Goal: Navigation & Orientation: Find specific page/section

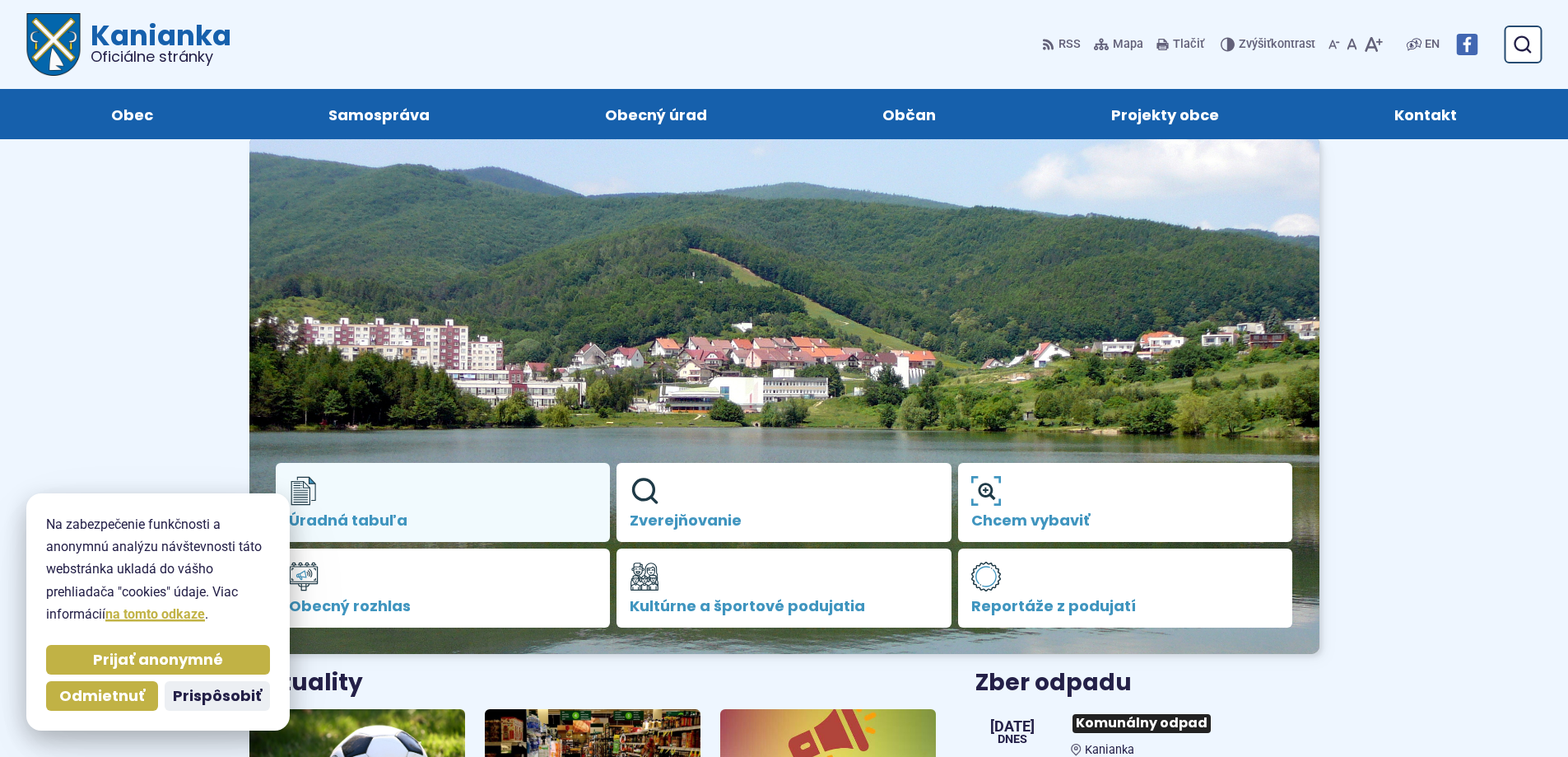
click at [414, 508] on link "Úradná tabuľa" at bounding box center [443, 502] width 335 height 79
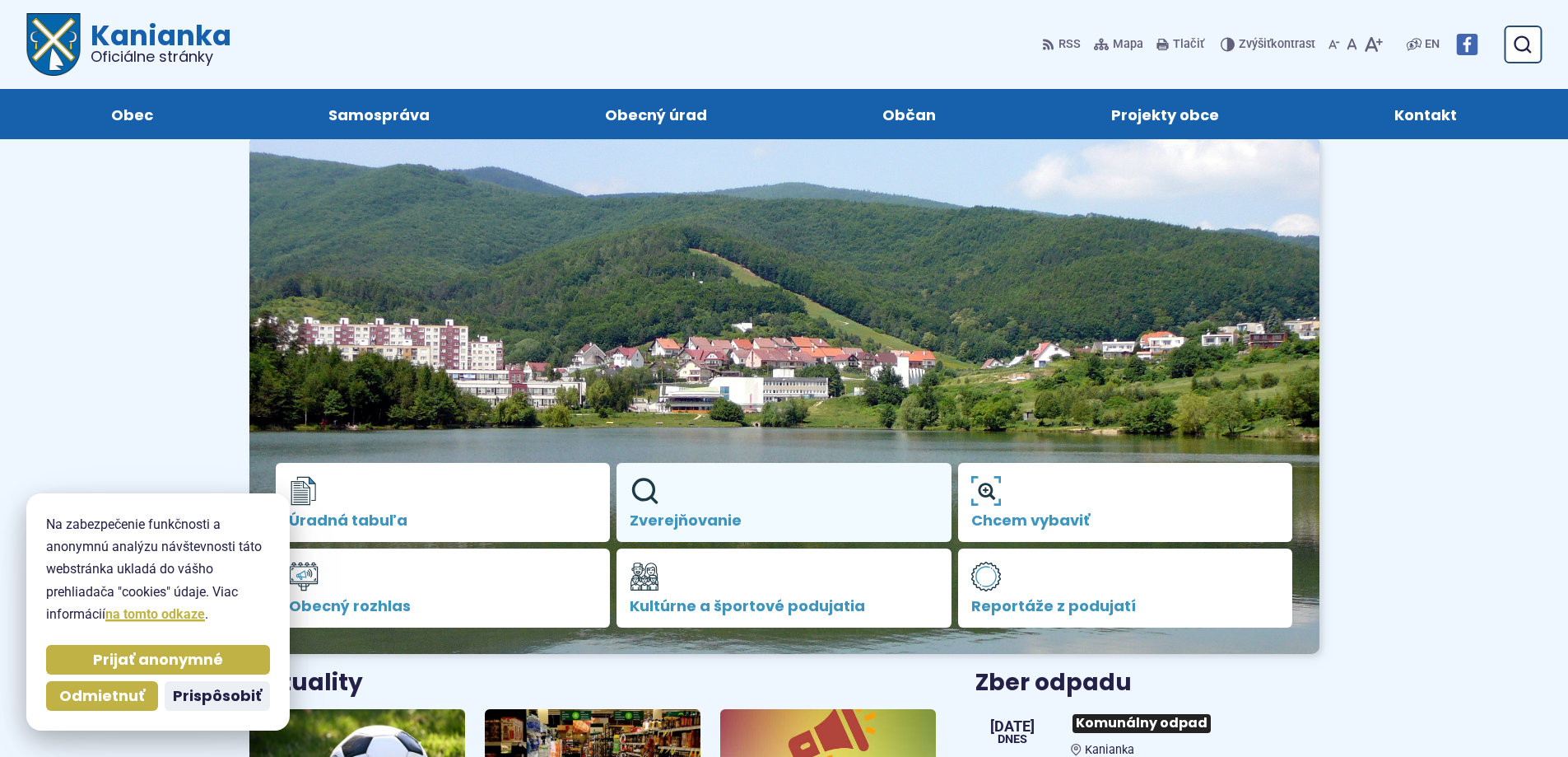
click at [759, 486] on link "Zverejňovanie" at bounding box center [784, 502] width 335 height 79
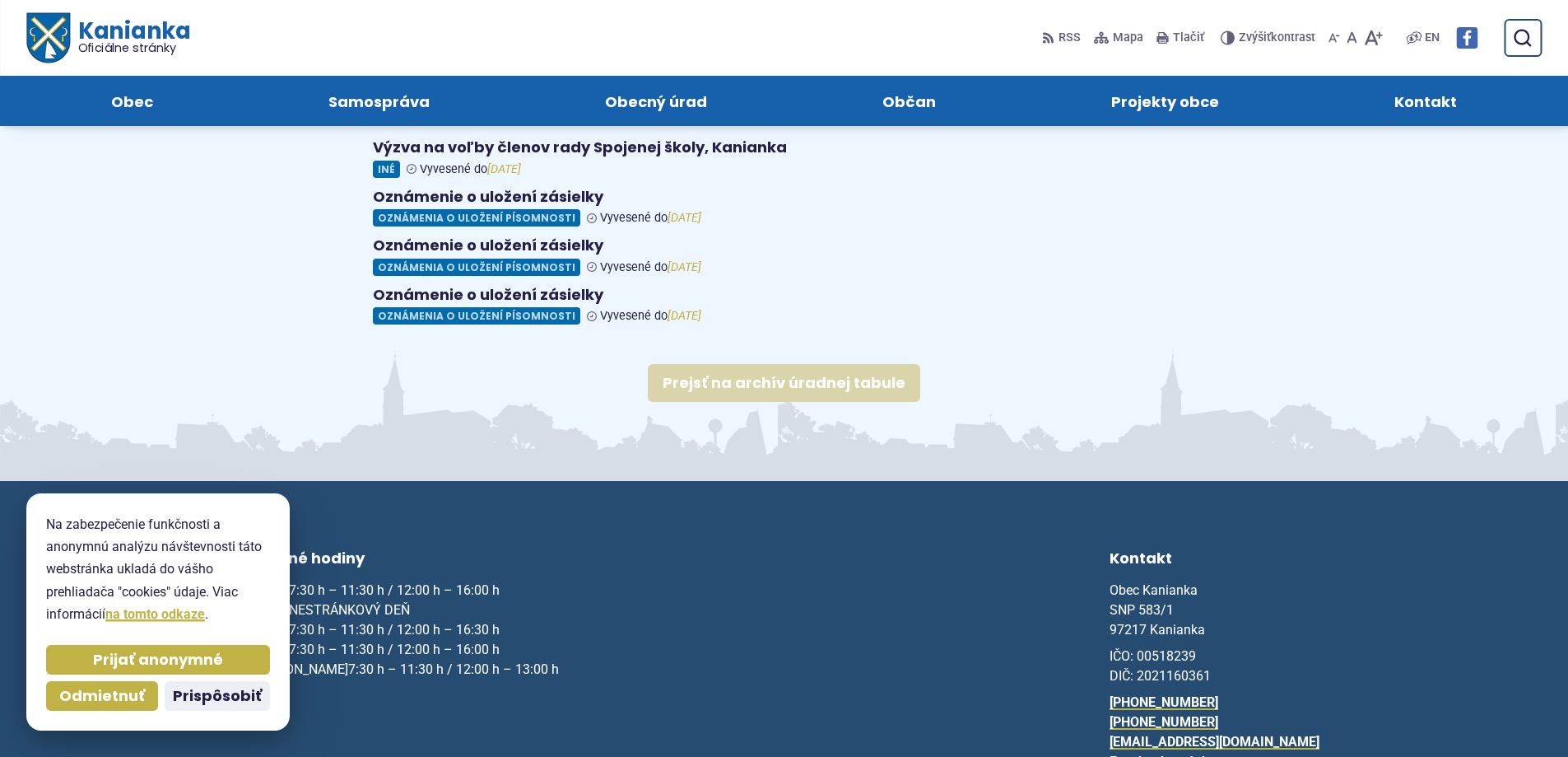
scroll to position [329, 0]
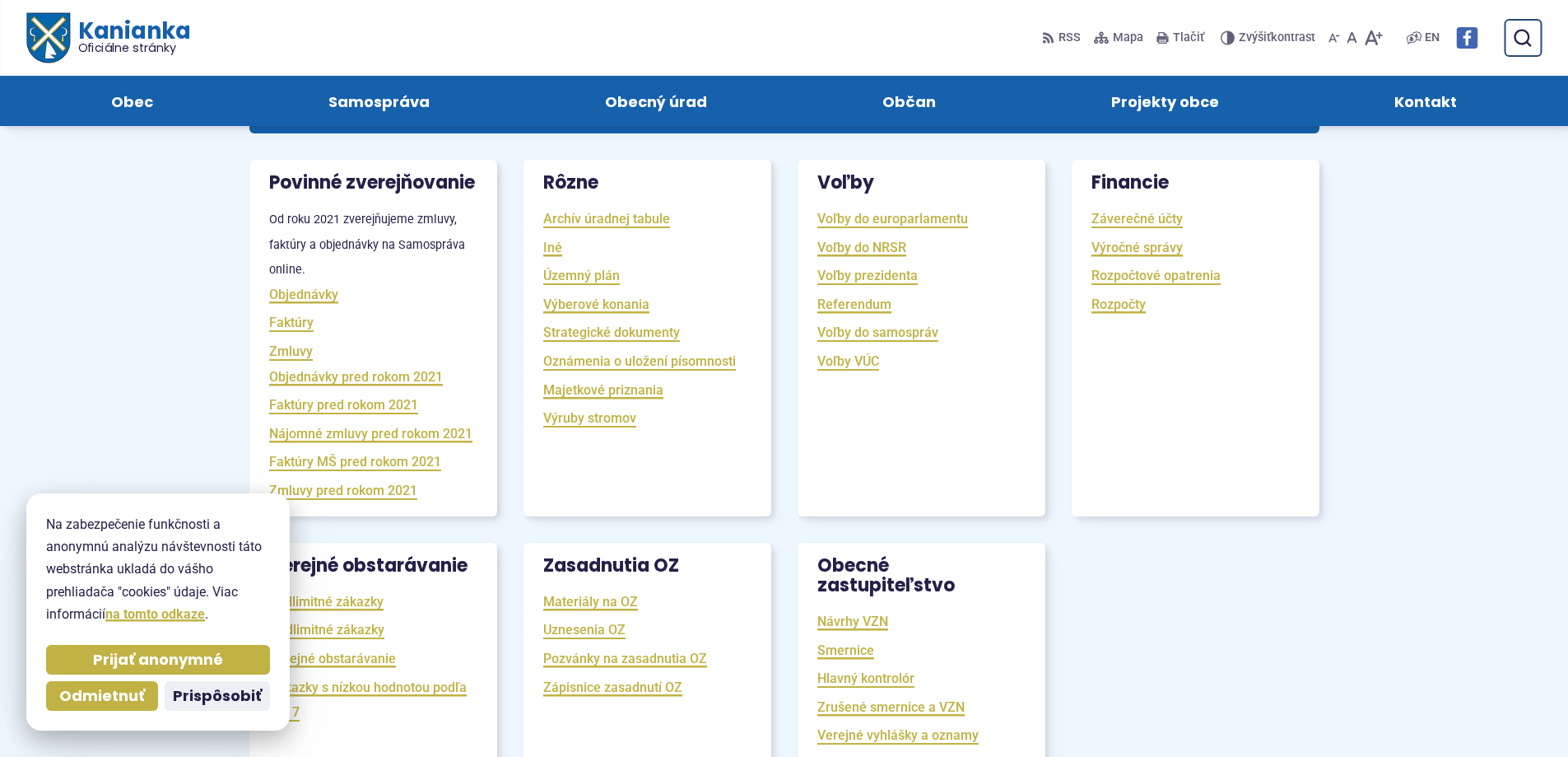
scroll to position [45, 0]
